Goal: Check status: Check status

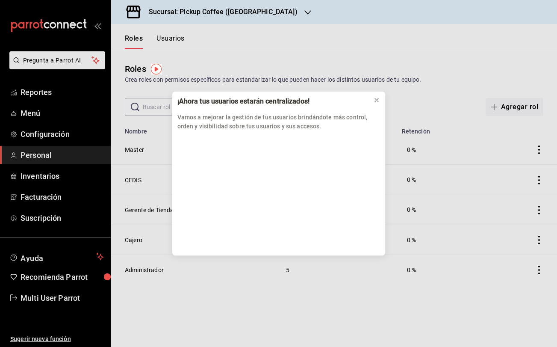
click at [40, 89] on div "¡Ahora tus usuarios estarán centralizados! Vamos a mejorar la gestión de tus us…" at bounding box center [278, 173] width 557 height 347
click at [39, 93] on div "¡Ahora tus usuarios estarán centralizados! Vamos a mejorar la gestión de tus us…" at bounding box center [278, 173] width 557 height 347
click at [376, 101] on icon at bounding box center [376, 99] width 3 height 3
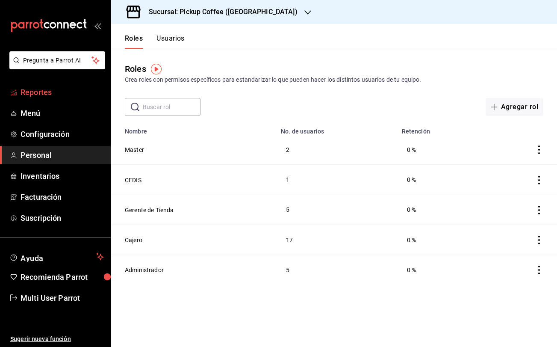
click at [50, 93] on span "Reportes" at bounding box center [62, 92] width 83 height 12
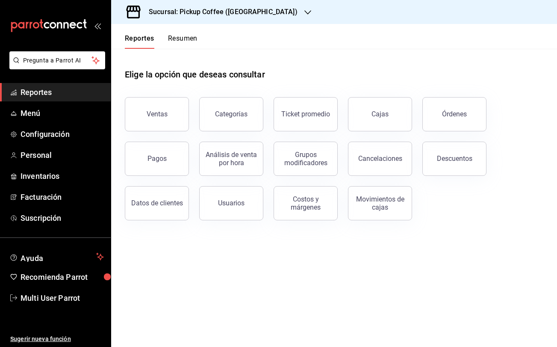
click at [270, 14] on h3 "Sucursal: Pickup Coffee ([GEOGRAPHIC_DATA])" at bounding box center [220, 12] width 156 height 10
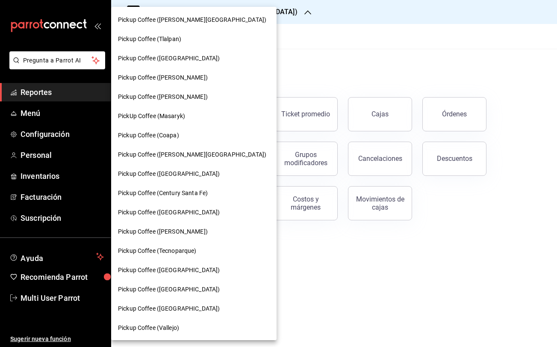
click at [270, 14] on div at bounding box center [278, 173] width 557 height 347
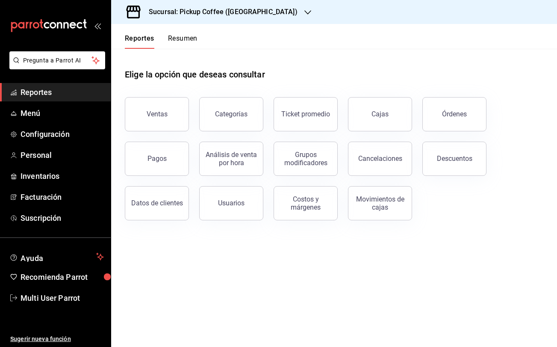
click at [169, 38] on button "Resumen" at bounding box center [183, 41] width 30 height 15
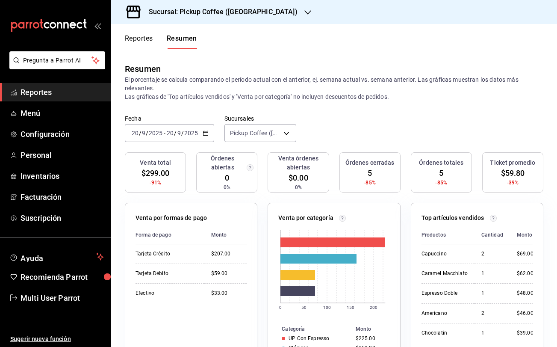
click at [124, 43] on div "Reportes Resumen" at bounding box center [154, 36] width 86 height 25
click at [127, 40] on button "Reportes" at bounding box center [139, 41] width 28 height 15
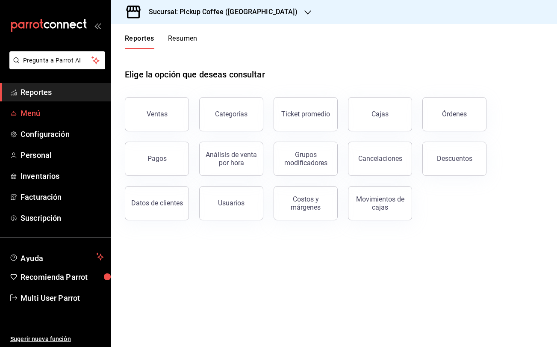
click at [62, 112] on span "Menú" at bounding box center [62, 113] width 83 height 12
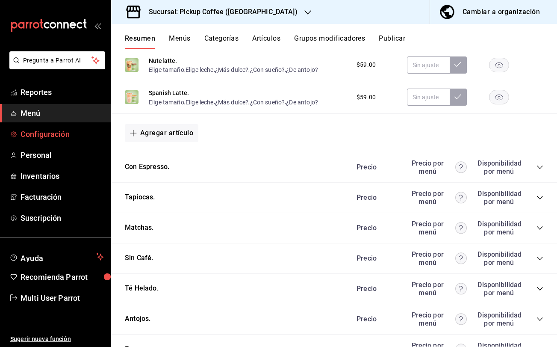
scroll to position [332, 0]
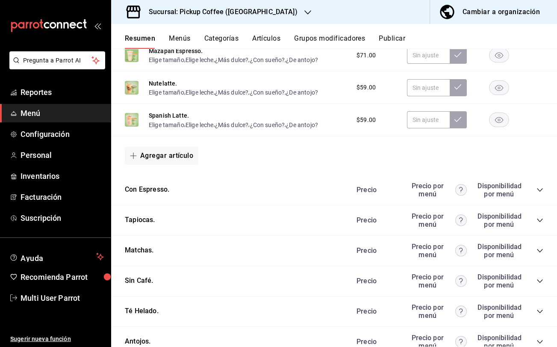
click at [44, 114] on span "Menú" at bounding box center [62, 113] width 83 height 12
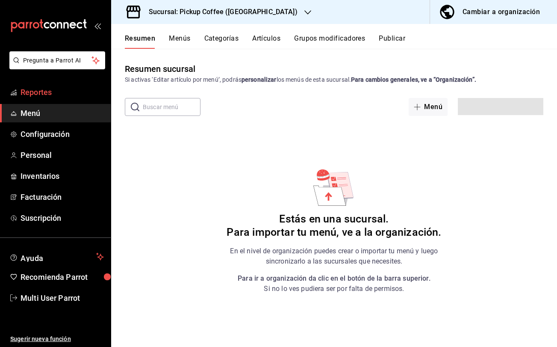
click at [71, 93] on span "Reportes" at bounding box center [62, 92] width 83 height 12
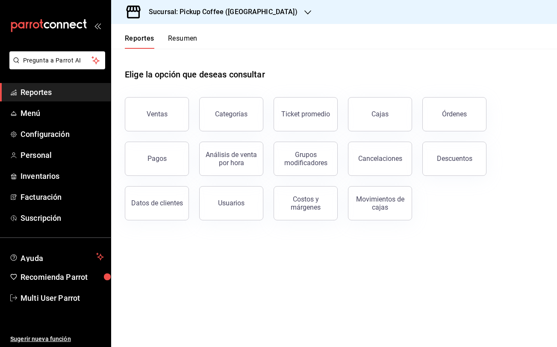
click at [174, 165] on button "Pagos" at bounding box center [157, 159] width 64 height 34
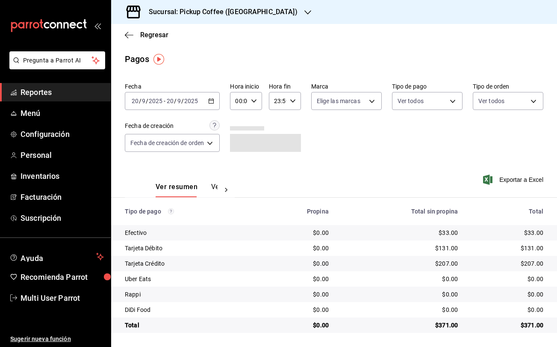
click at [213, 101] on icon "button" at bounding box center [211, 101] width 6 height 6
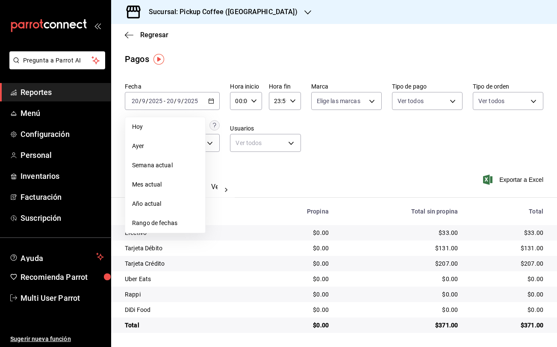
click at [188, 221] on span "Rango de fechas" at bounding box center [165, 223] width 66 height 9
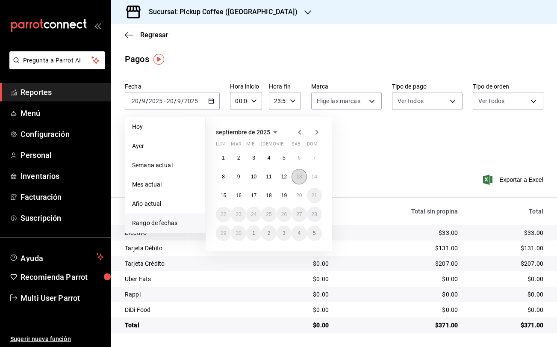
click at [296, 177] on button "13" at bounding box center [299, 176] width 15 height 15
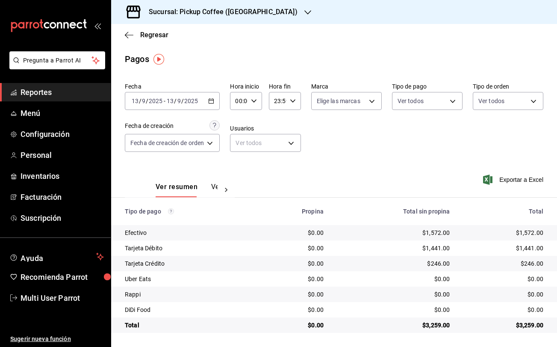
click at [214, 102] on icon "button" at bounding box center [211, 101] width 6 height 6
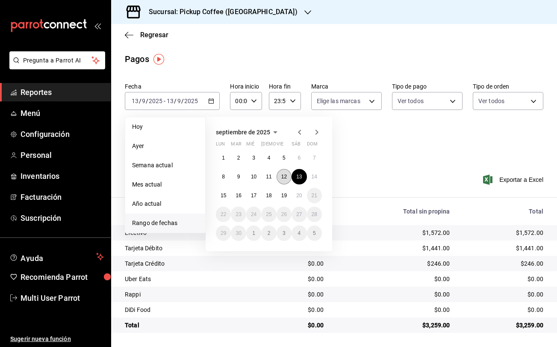
click at [281, 177] on button "12" at bounding box center [284, 176] width 15 height 15
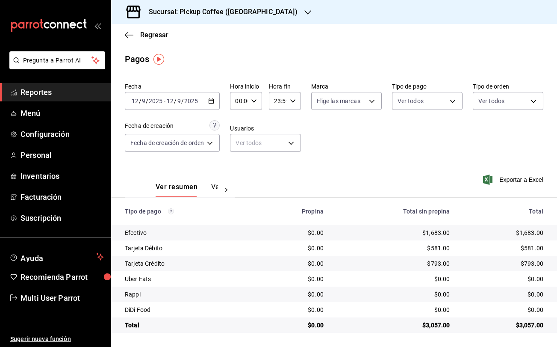
click at [217, 103] on div "[DATE] [DATE] - [DATE] [DATE]" at bounding box center [172, 101] width 95 height 18
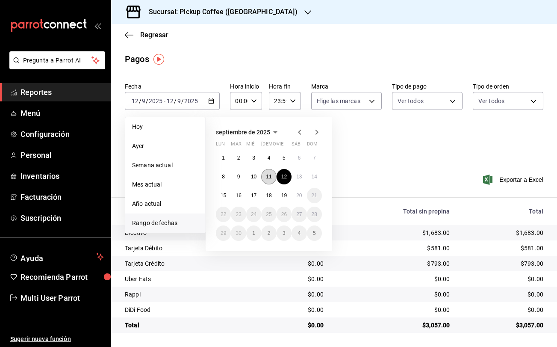
click at [267, 174] on abbr "11" at bounding box center [269, 177] width 6 height 6
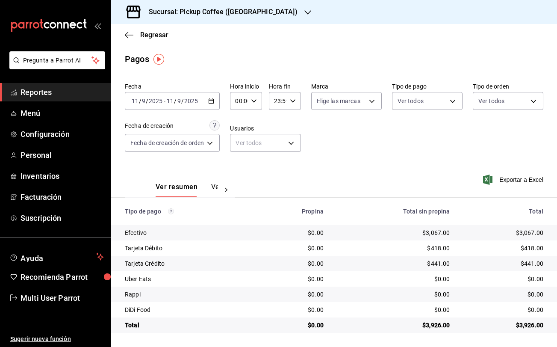
click at [212, 101] on icon "button" at bounding box center [211, 101] width 6 height 6
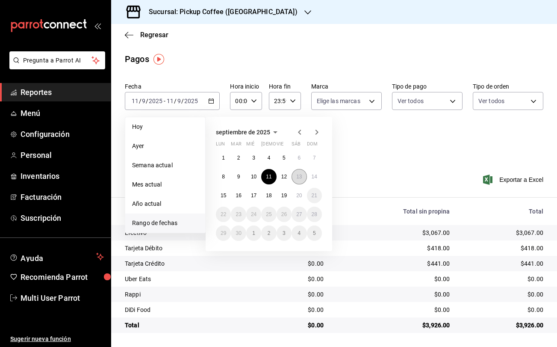
click at [295, 177] on button "13" at bounding box center [299, 176] width 15 height 15
click at [296, 177] on button "13" at bounding box center [299, 176] width 15 height 15
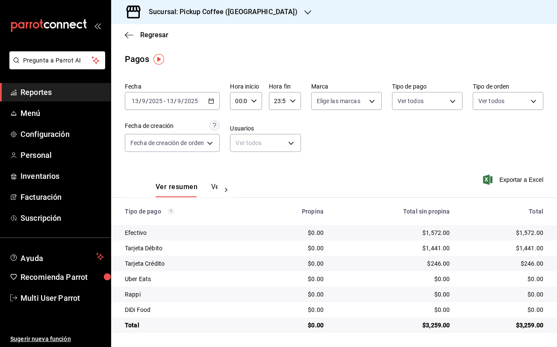
click at [274, 9] on div "Sucursal: Pickup Coffee ([GEOGRAPHIC_DATA])" at bounding box center [216, 12] width 197 height 24
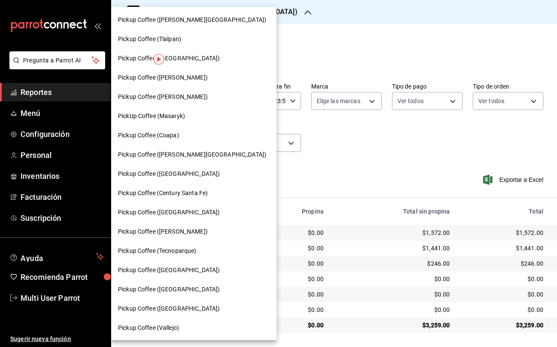
click at [291, 54] on div at bounding box center [278, 173] width 557 height 347
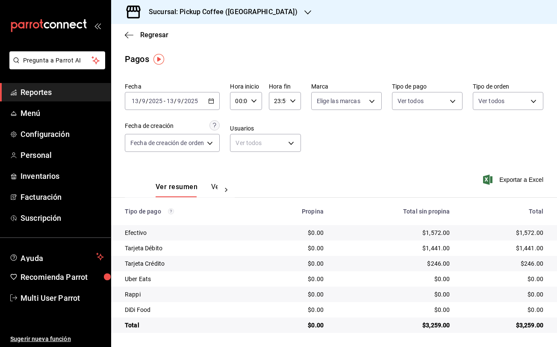
click at [44, 89] on span "Reportes" at bounding box center [62, 92] width 83 height 12
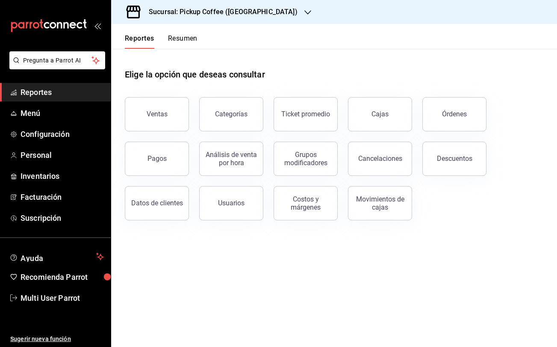
click at [169, 37] on button "Resumen" at bounding box center [183, 41] width 30 height 15
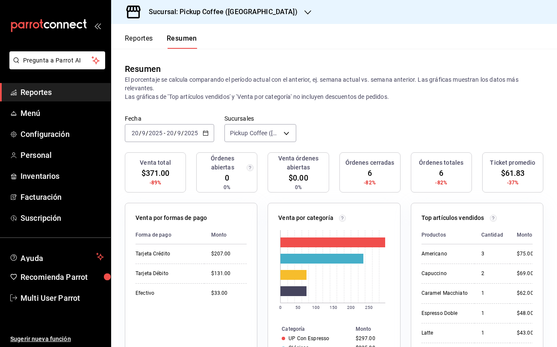
click at [208, 129] on div "[DATE] [DATE] - [DATE] [DATE]" at bounding box center [169, 133] width 89 height 18
click at [208, 135] on div "[DATE] [DATE] - [DATE] [DATE]" at bounding box center [169, 133] width 89 height 18
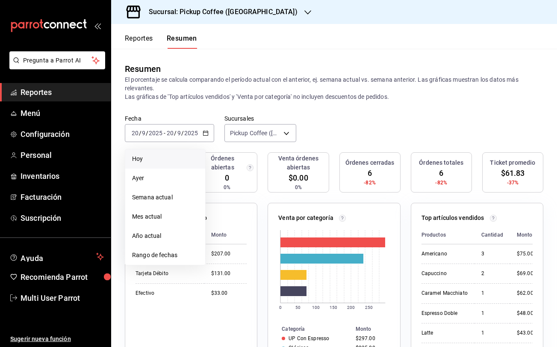
click at [161, 161] on span "Hoy" at bounding box center [165, 158] width 66 height 9
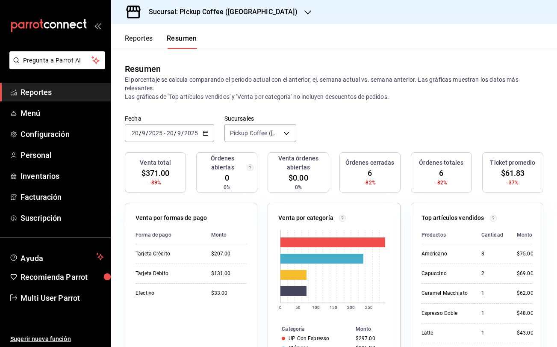
click at [305, 8] on div at bounding box center [308, 12] width 7 height 9
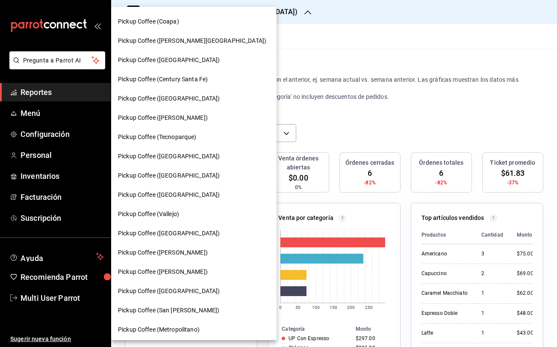
scroll to position [114, 0]
click at [399, 62] on div at bounding box center [278, 173] width 557 height 347
